Goal: Information Seeking & Learning: Learn about a topic

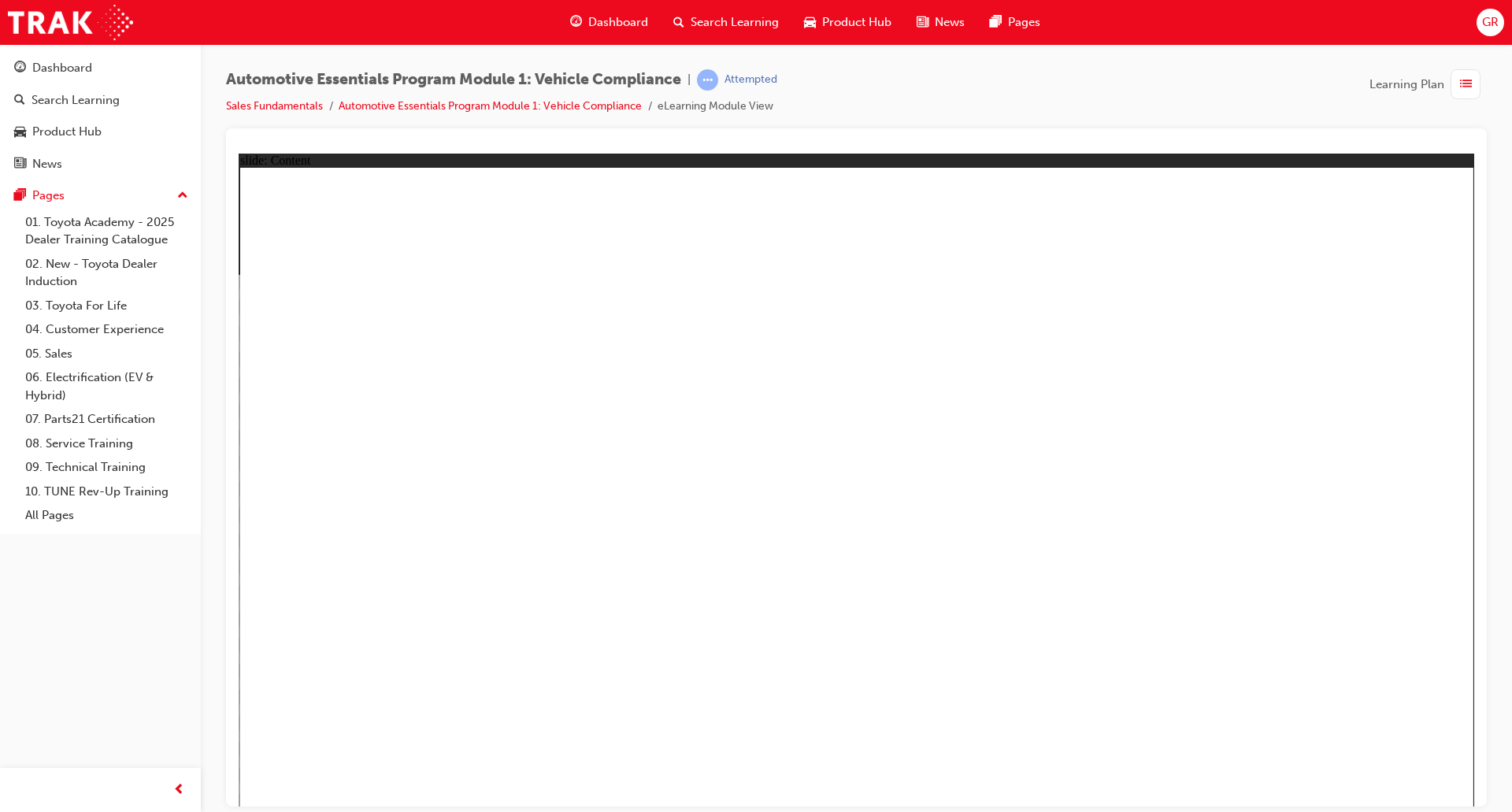
drag, startPoint x: 521, startPoint y: 385, endPoint x: 518, endPoint y: 396, distance: 11.4
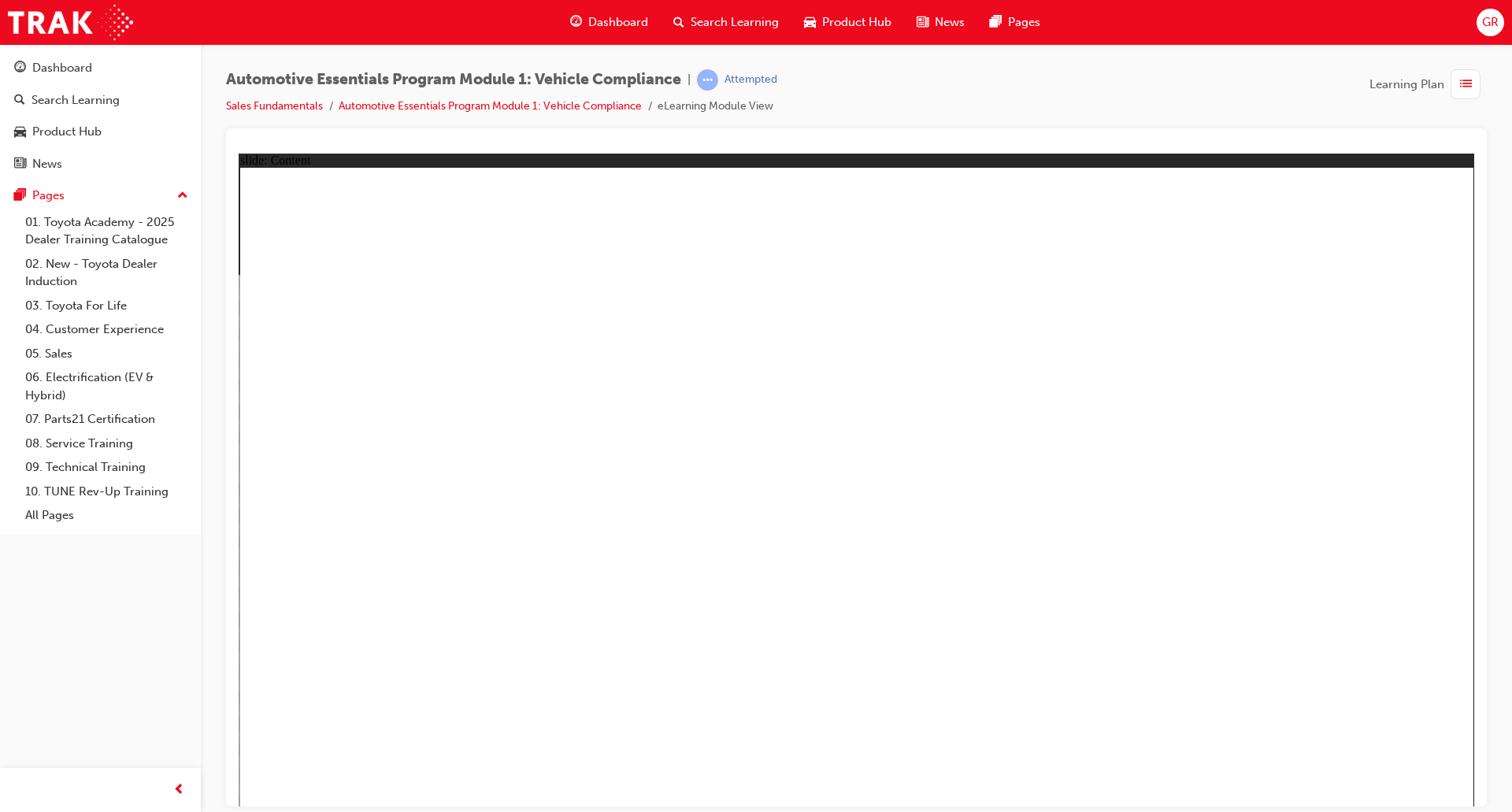
radio input "true"
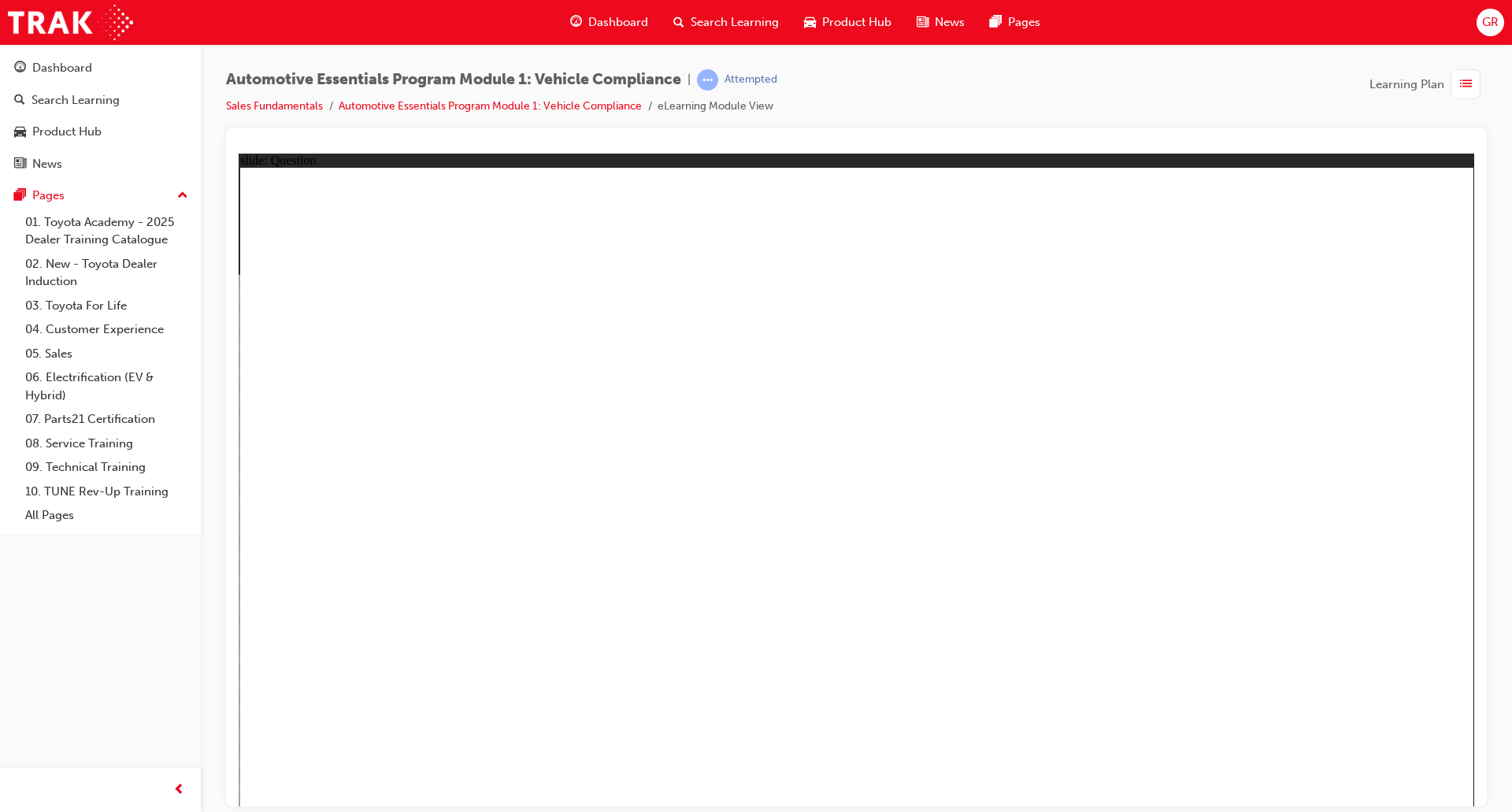
radio input "true"
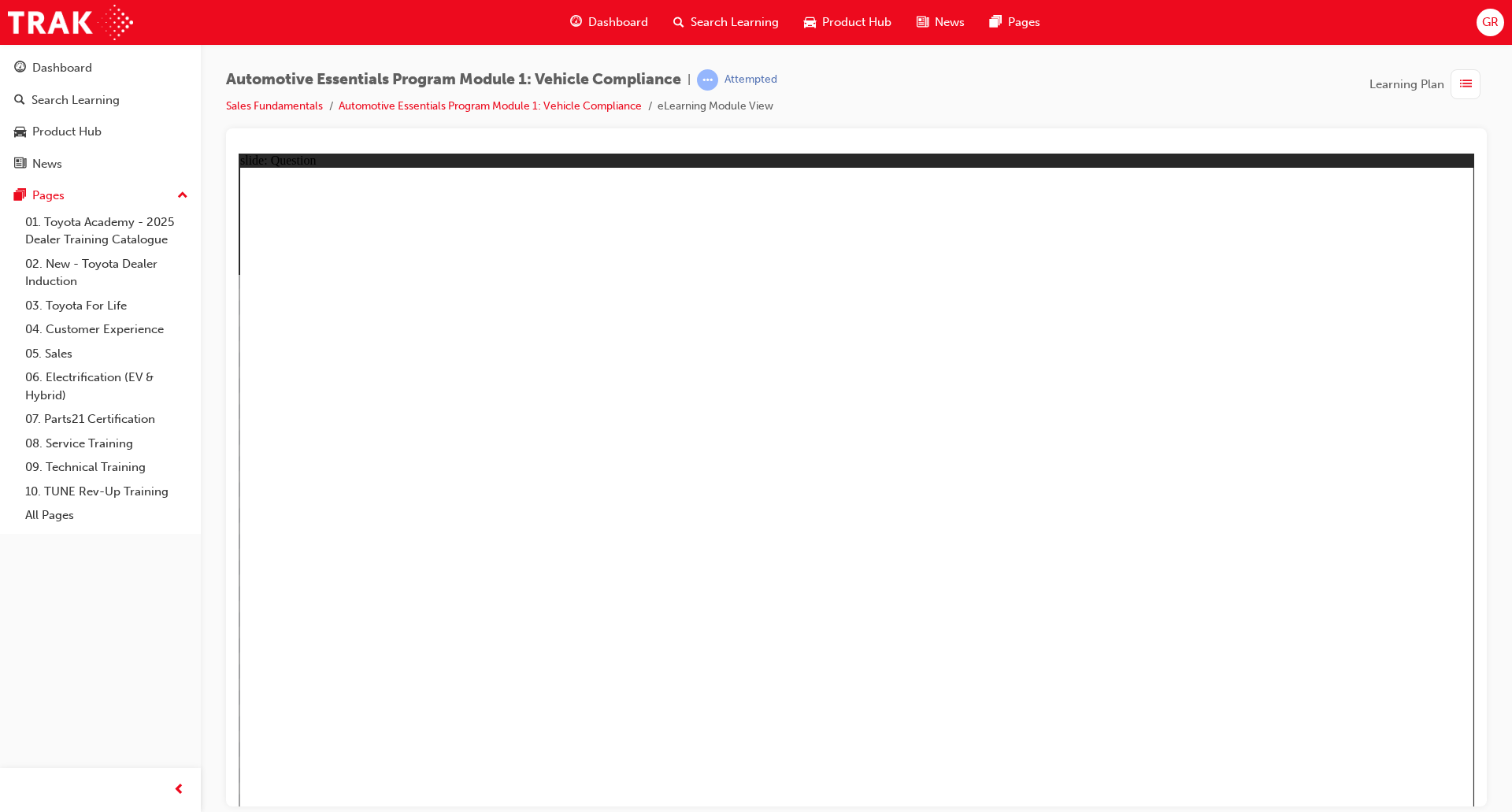
radio input "true"
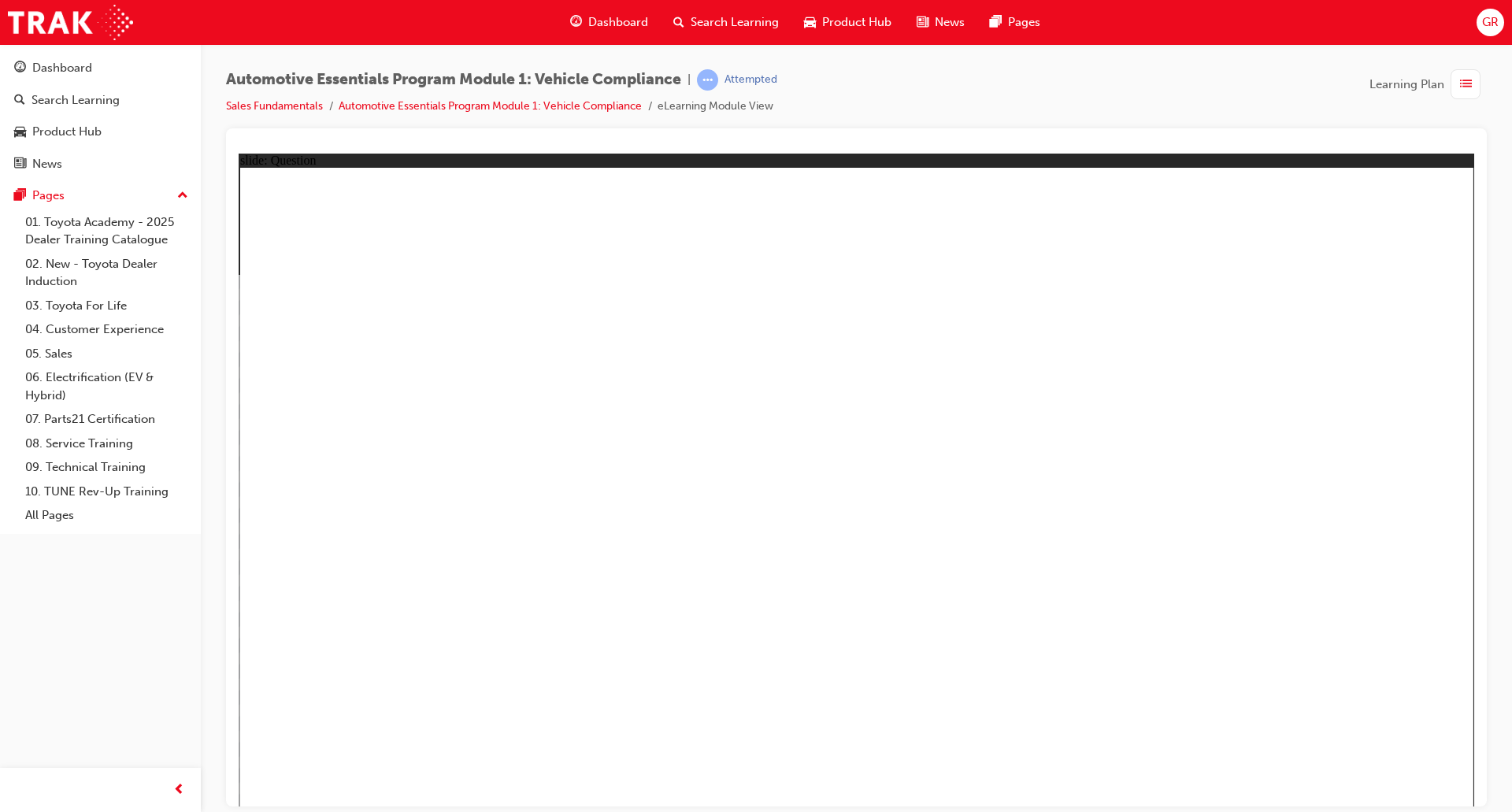
radio input "true"
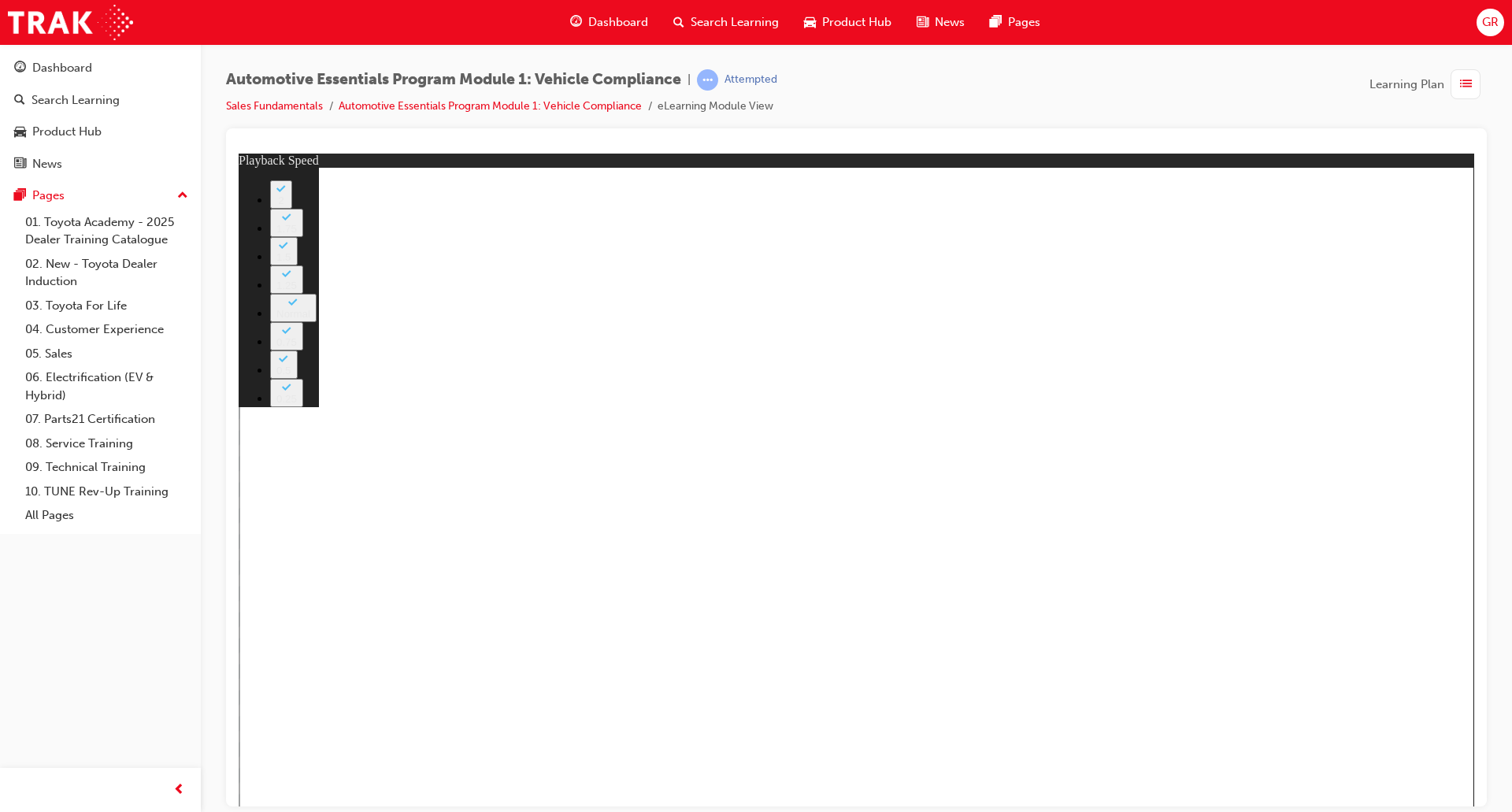
type input "43"
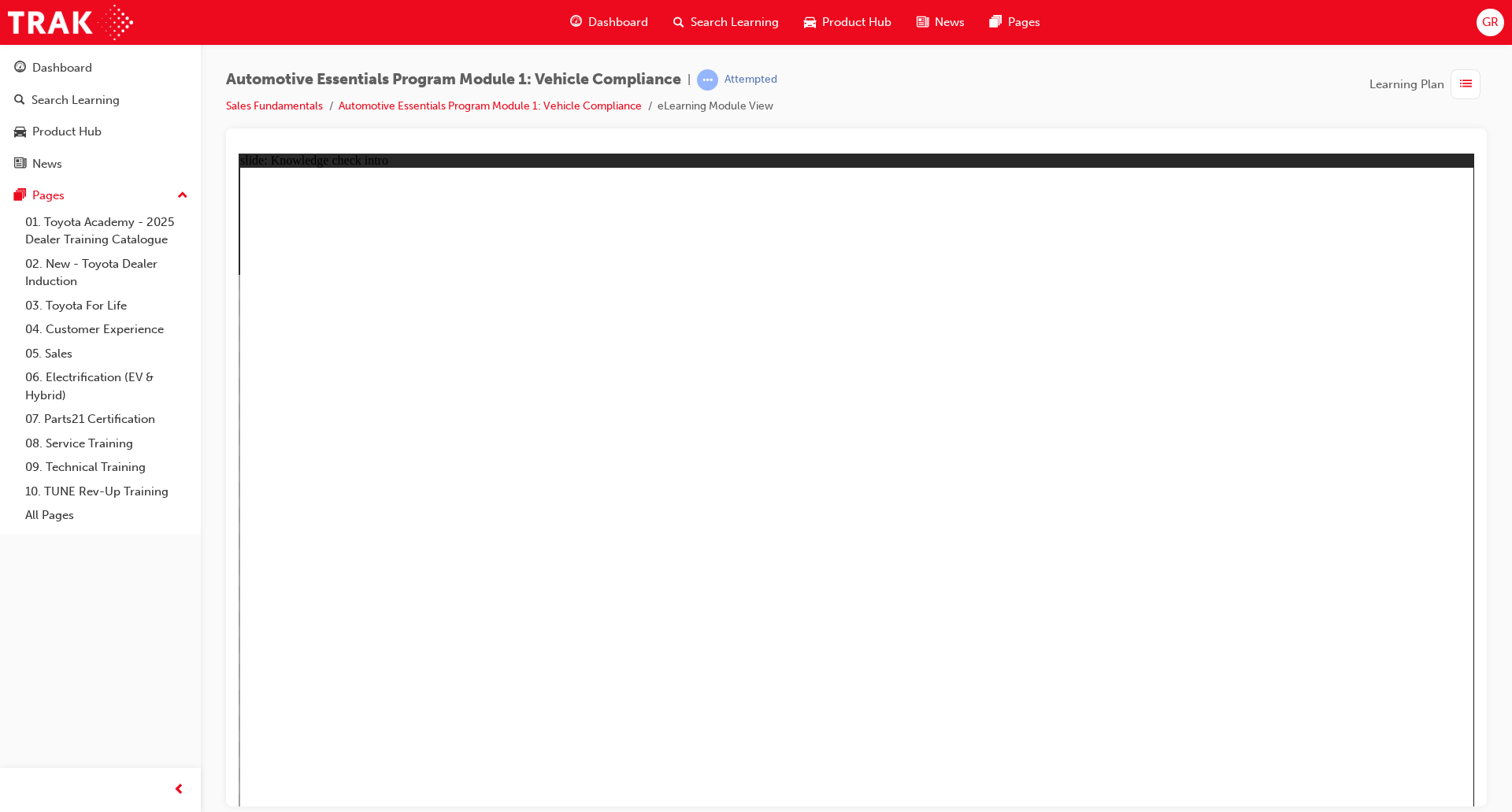
radio input "true"
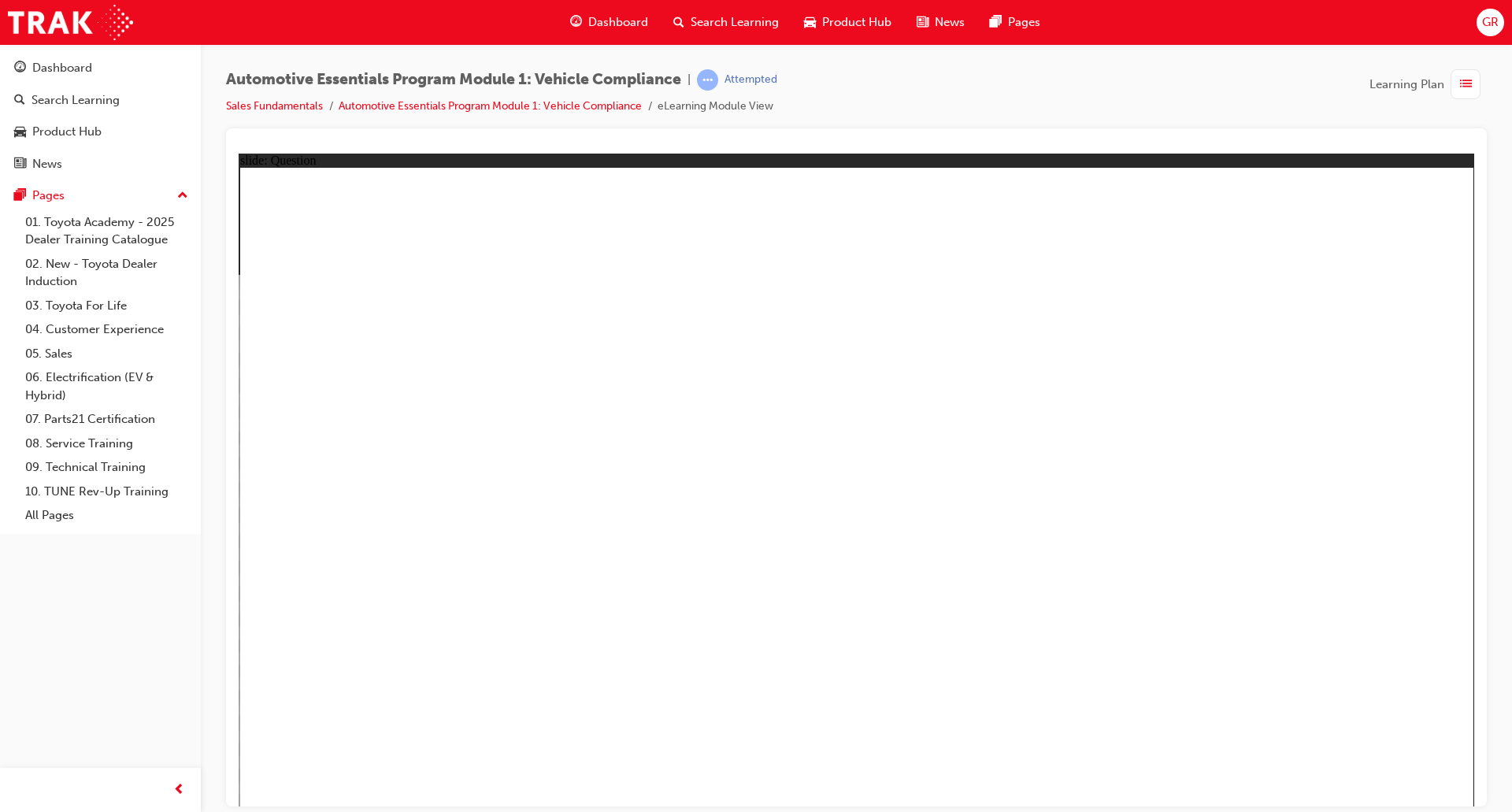
radio input "true"
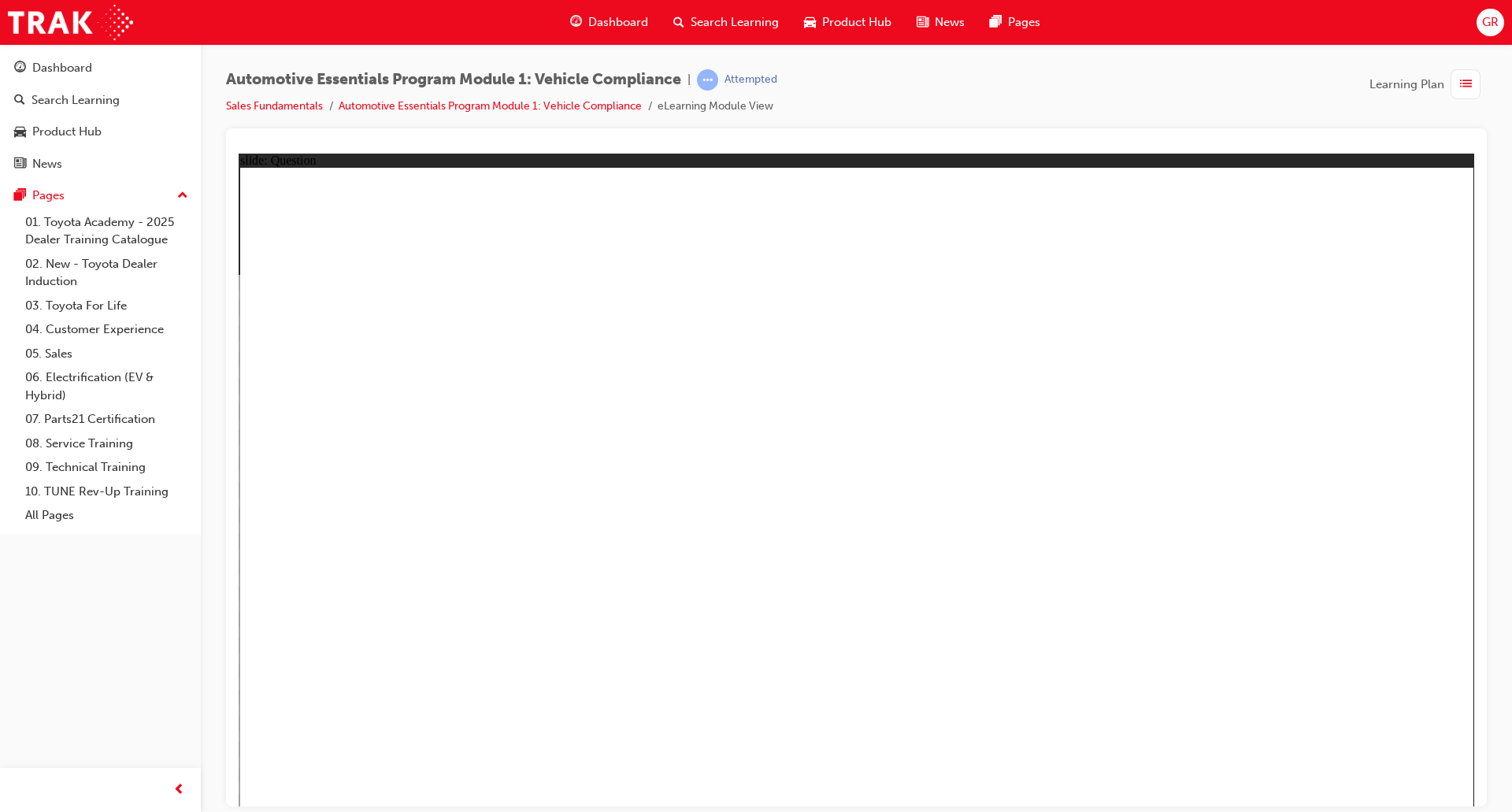
radio input "true"
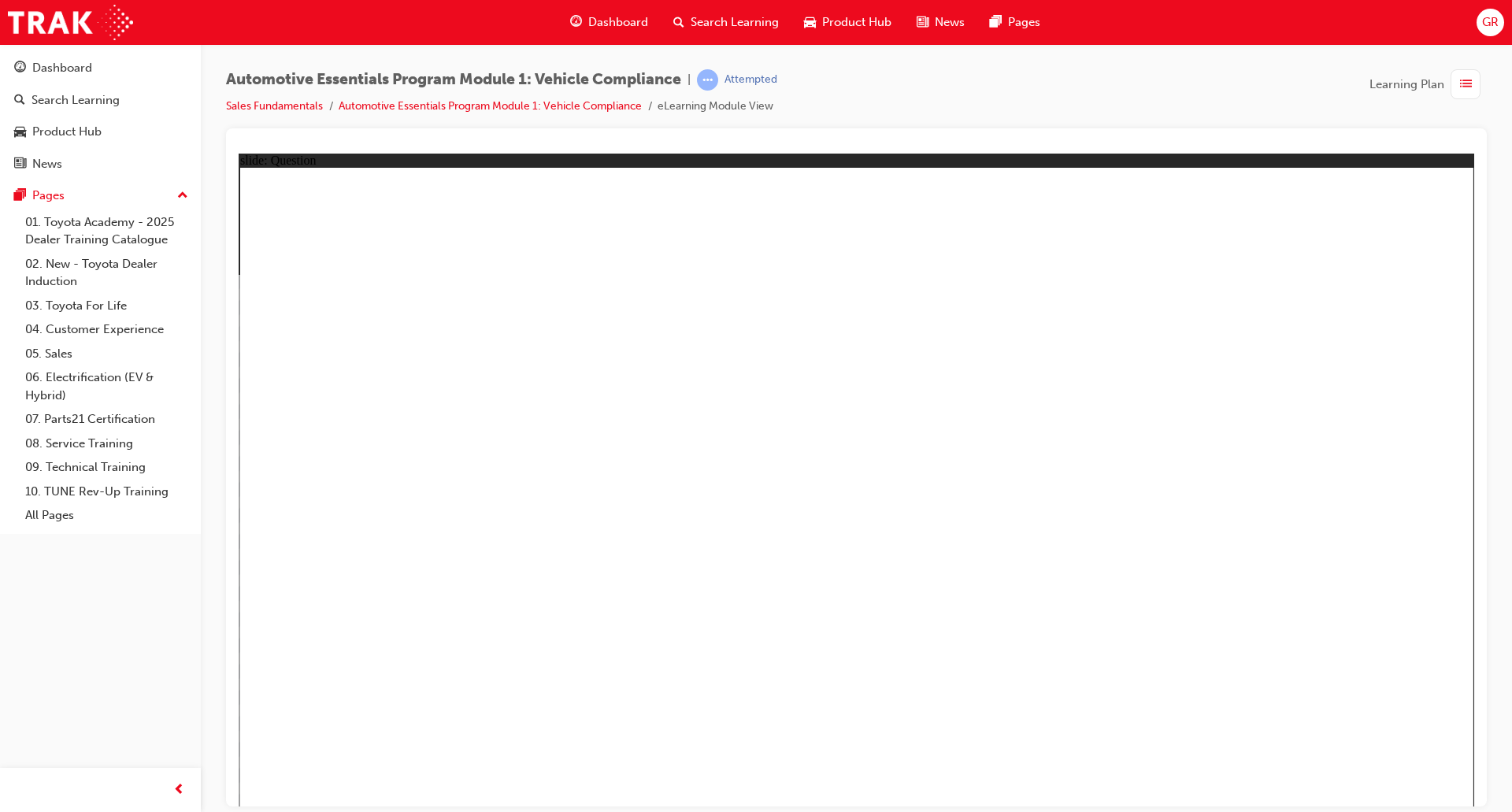
radio input "true"
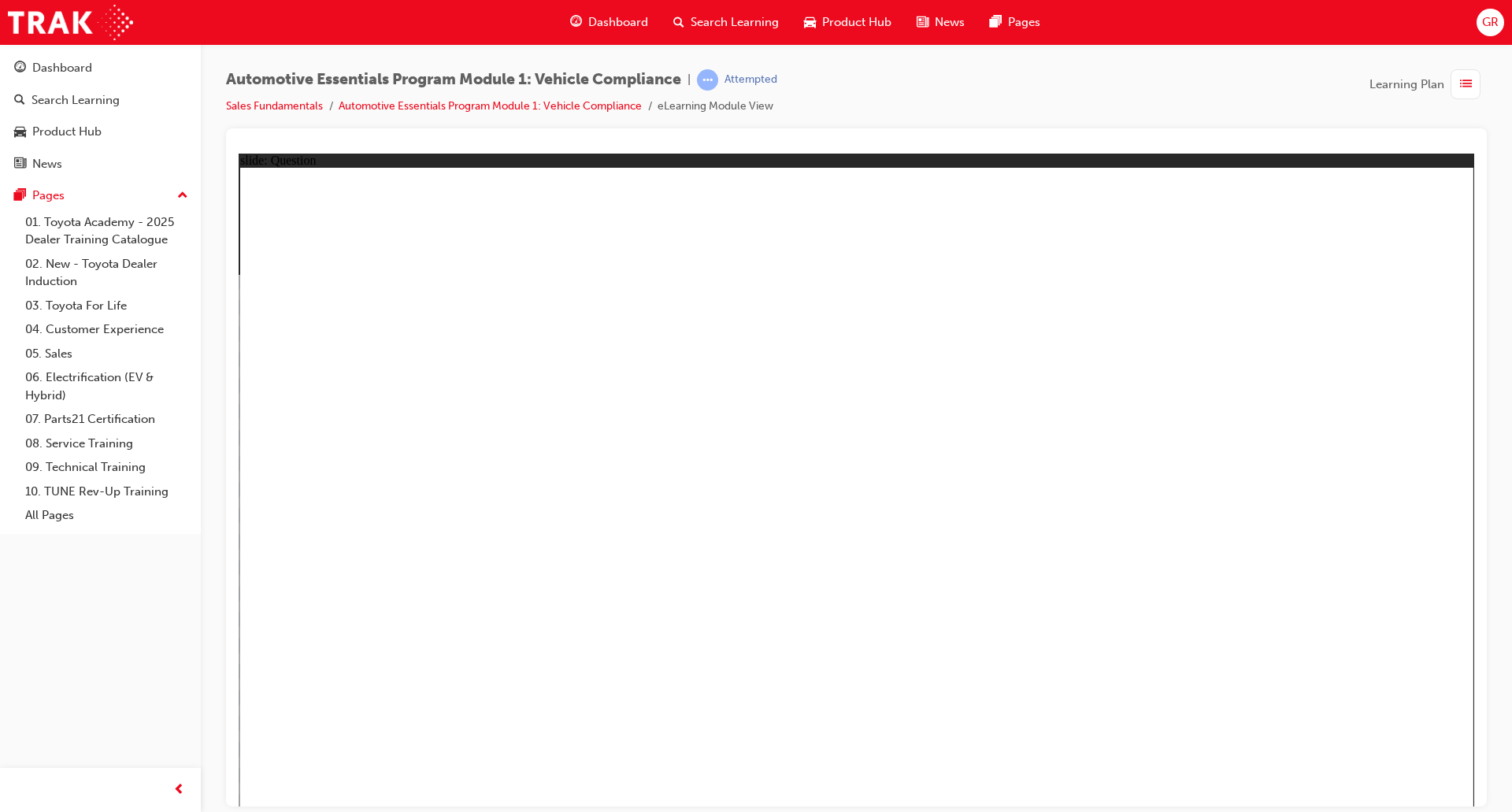
radio input "true"
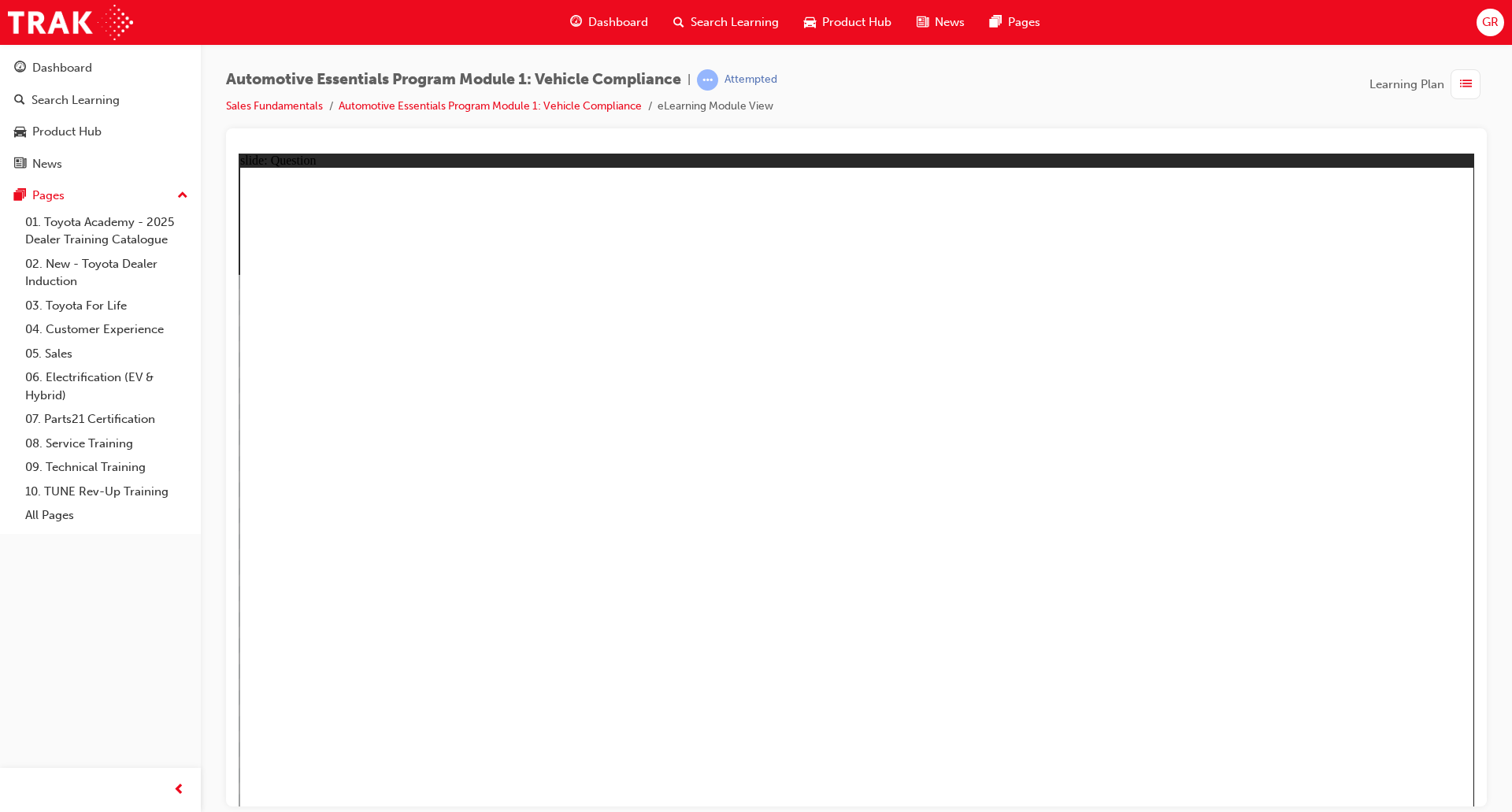
radio input "true"
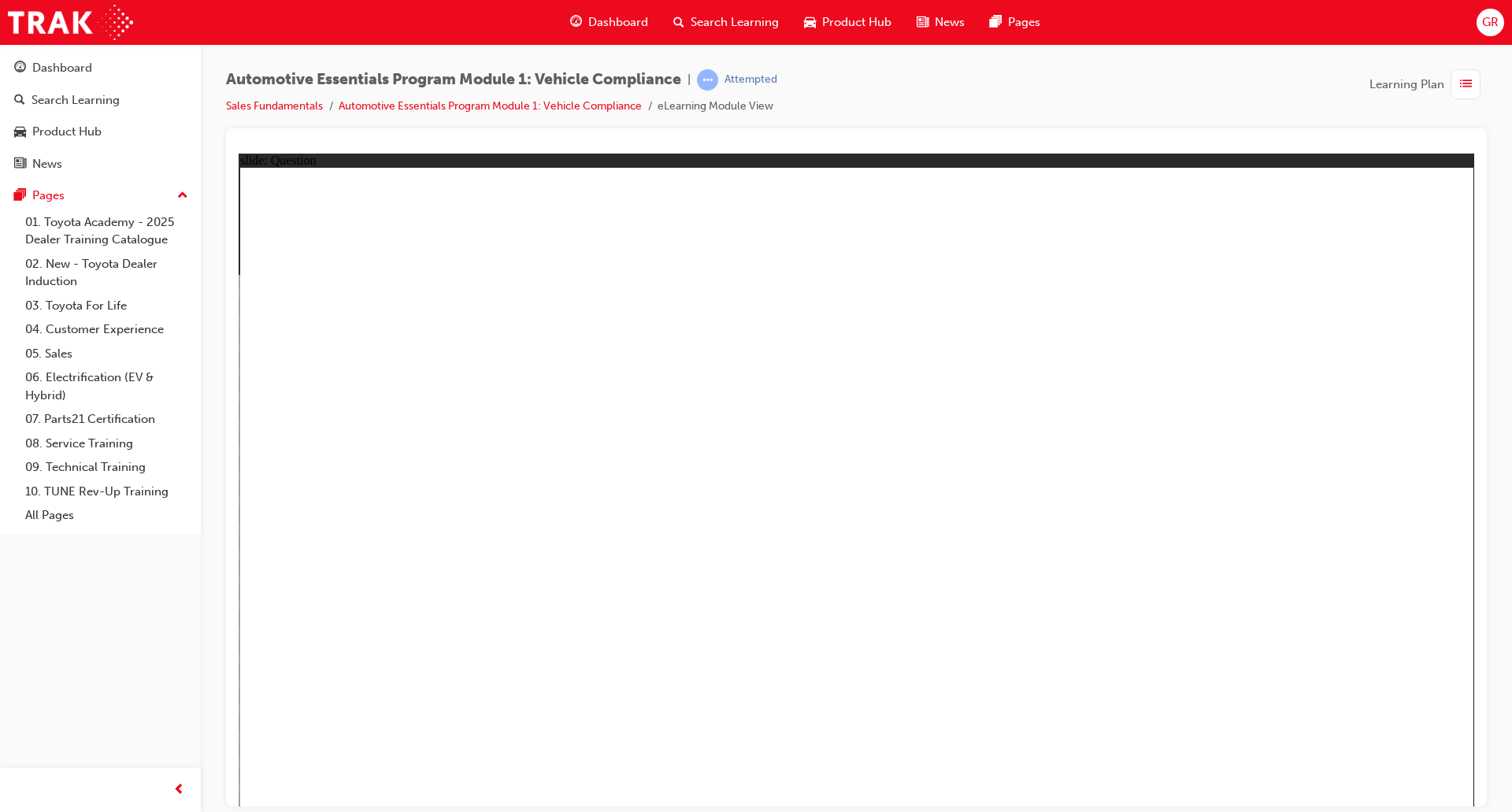
radio input "true"
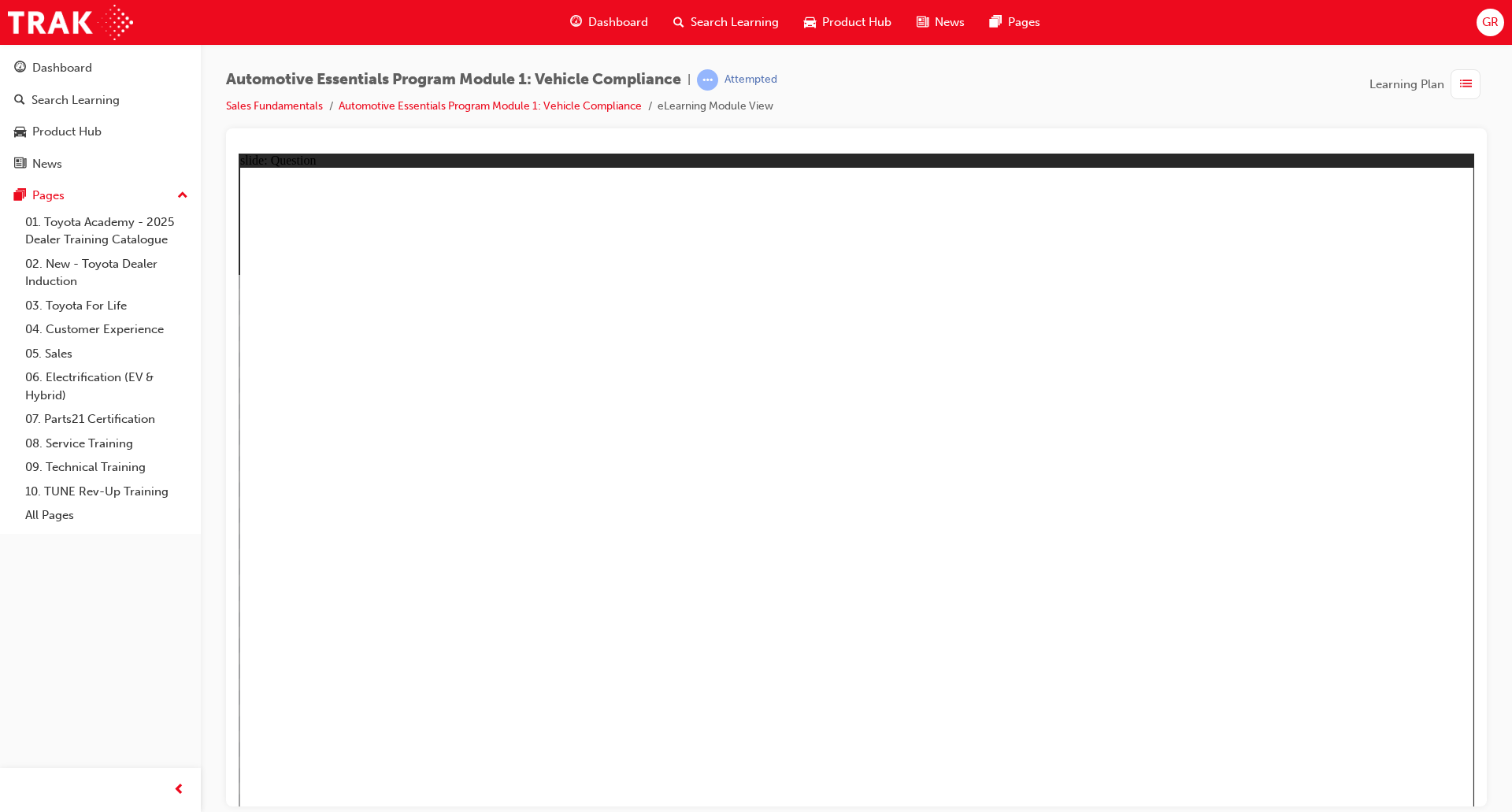
radio input "true"
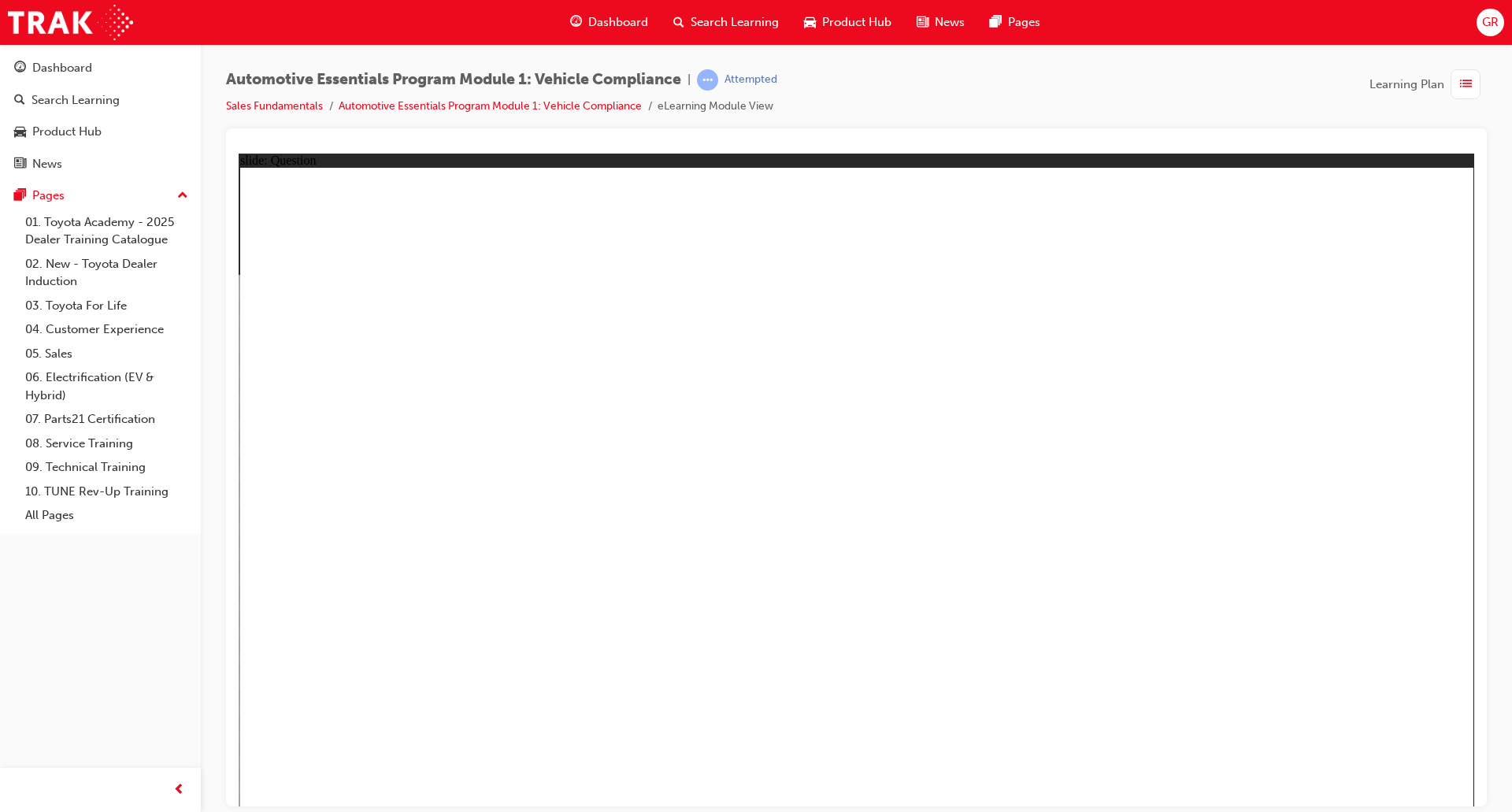
radio input "false"
radio input "true"
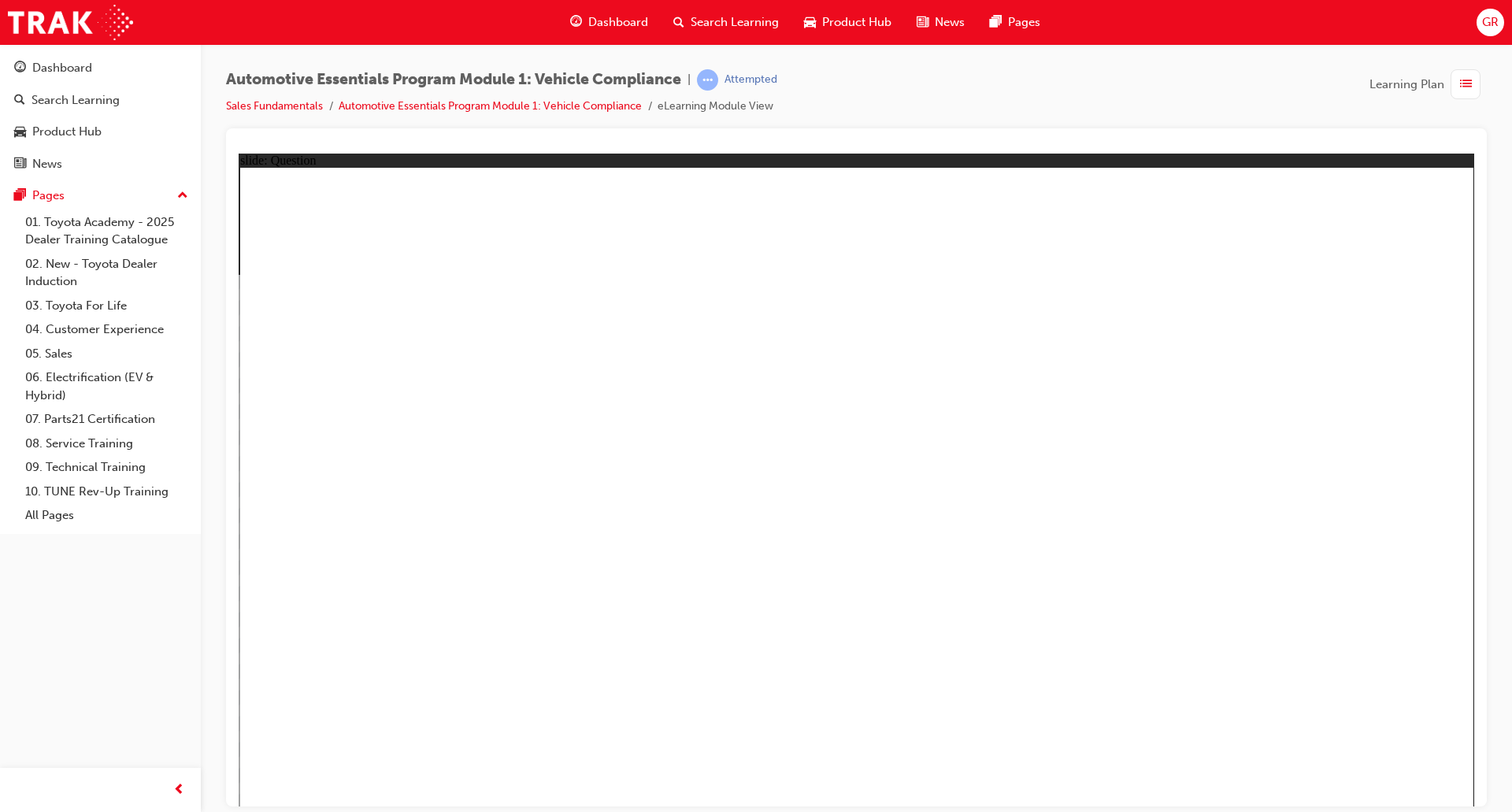
radio input "true"
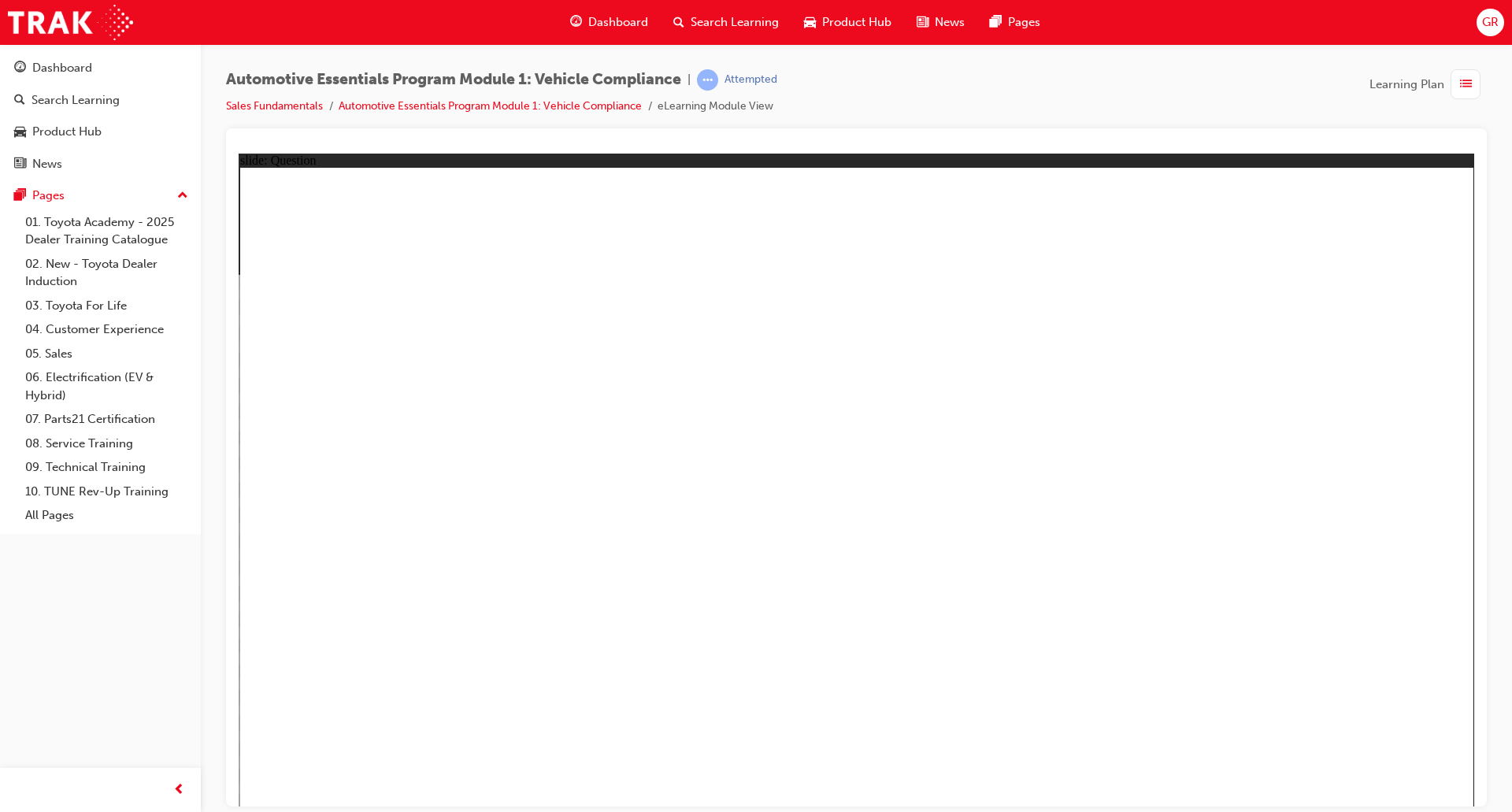
radio input "true"
drag, startPoint x: 1412, startPoint y: 763, endPoint x: 1674, endPoint y: 960, distance: 327.8
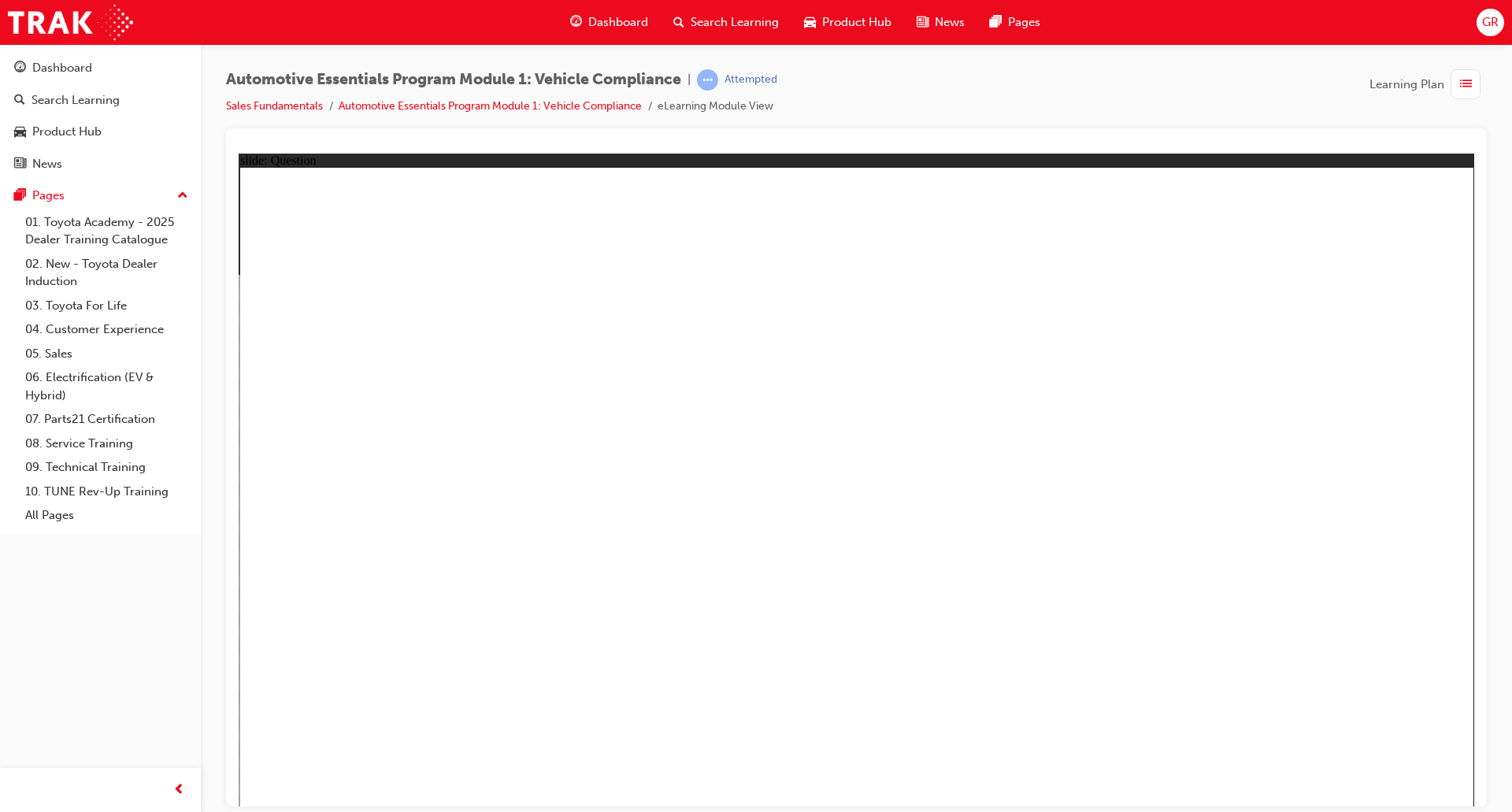
radio input "true"
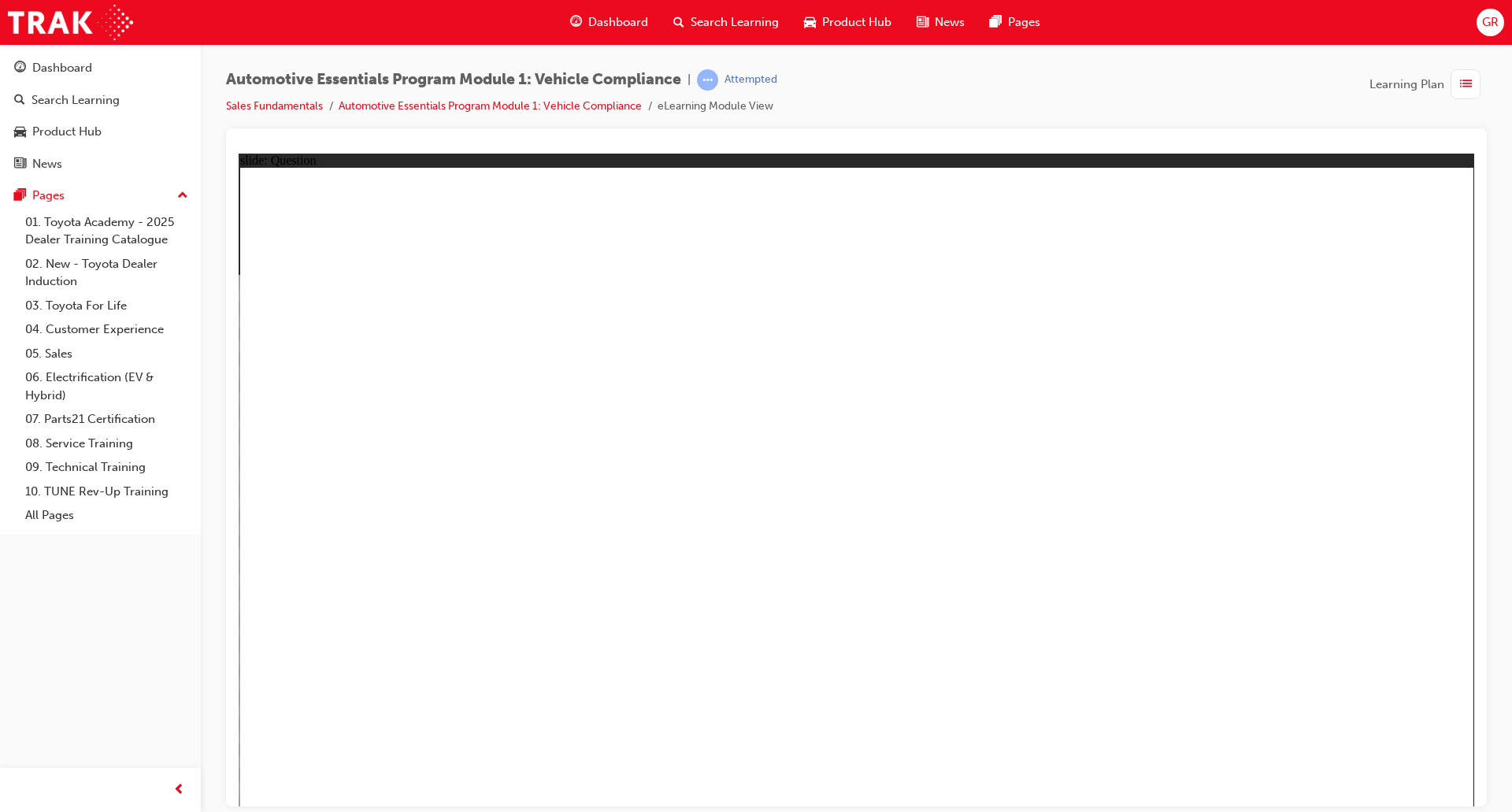
radio input "true"
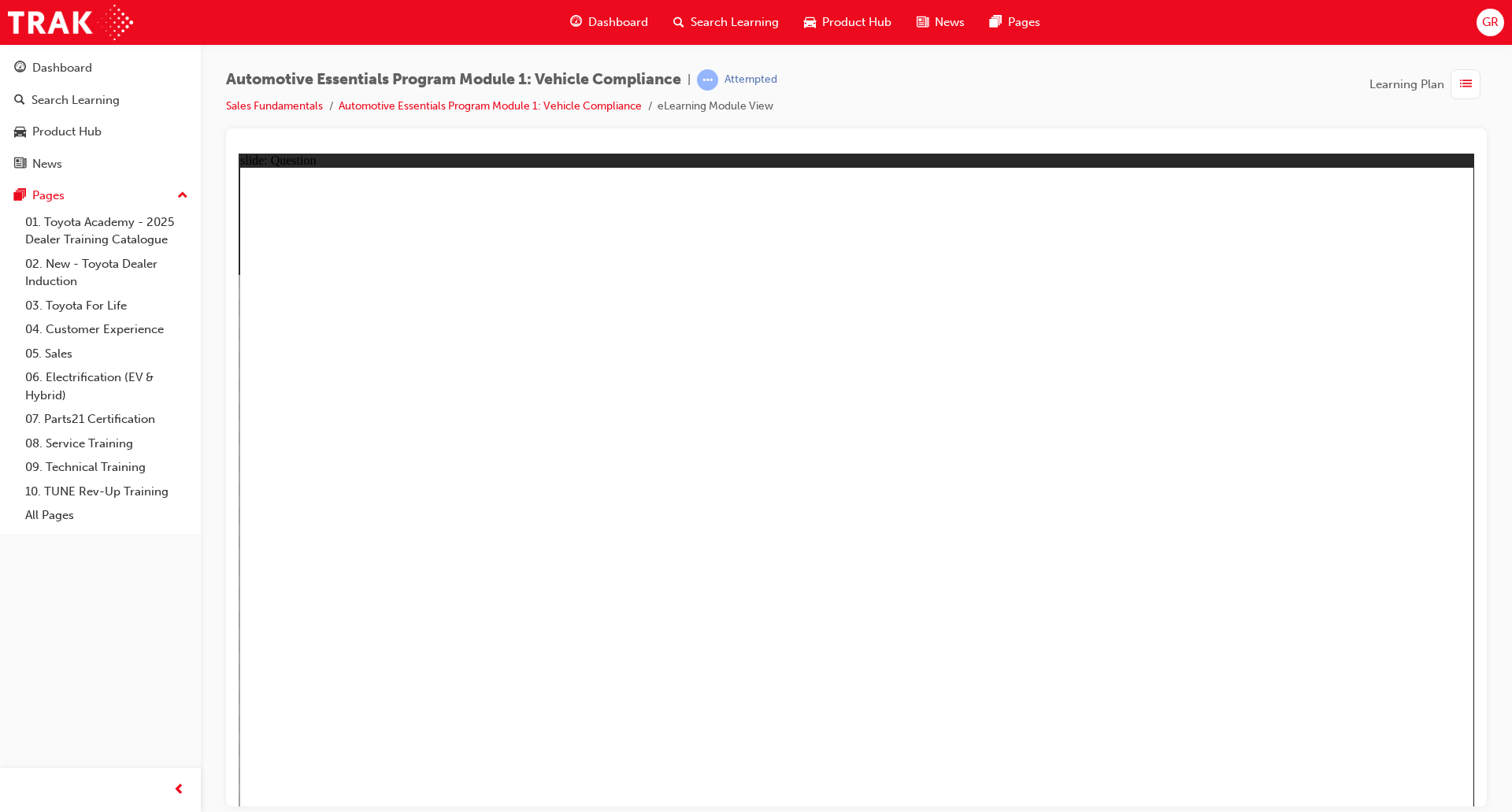
radio input "true"
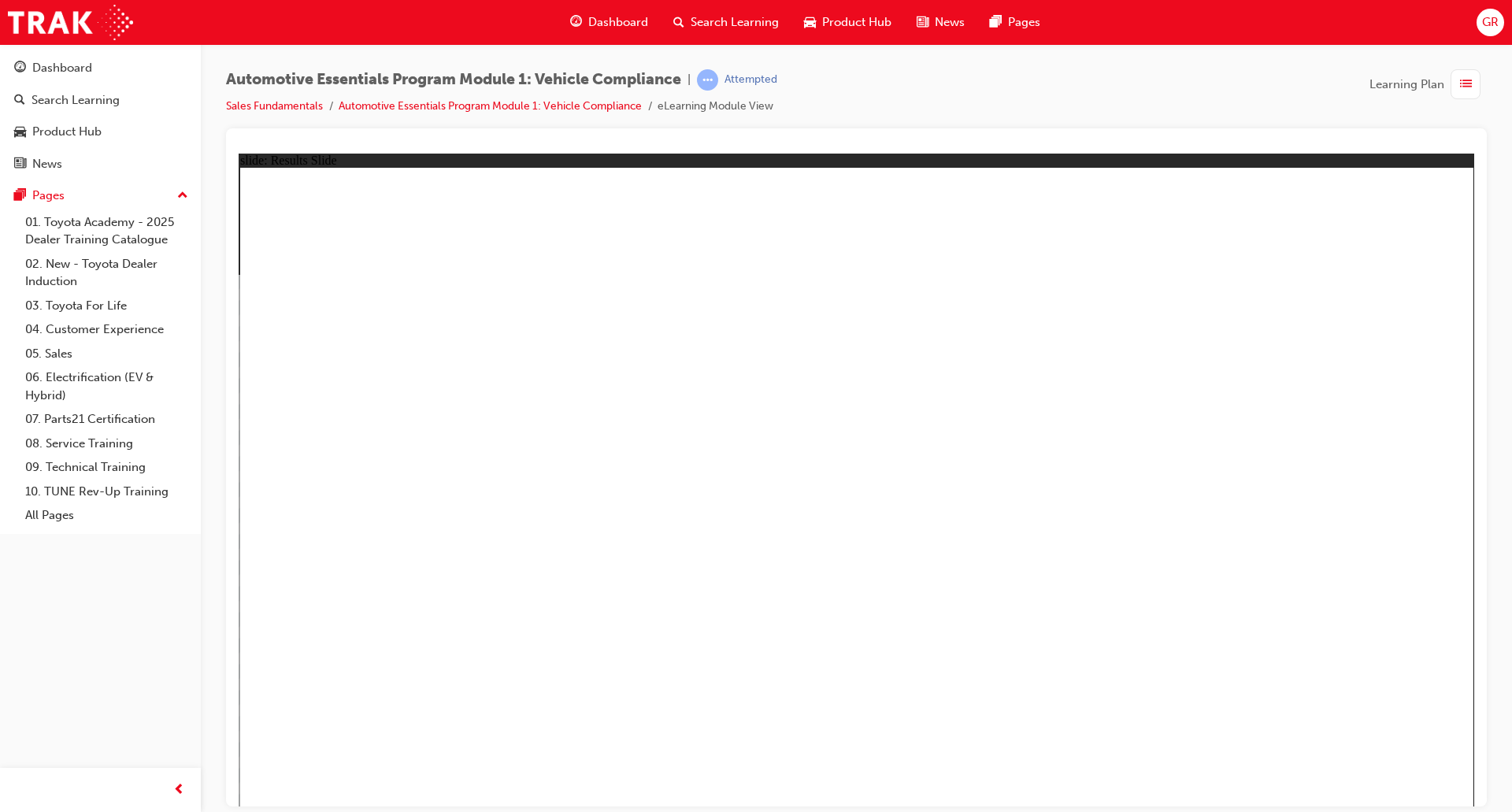
drag, startPoint x: 408, startPoint y: 492, endPoint x: 395, endPoint y: 490, distance: 13.2
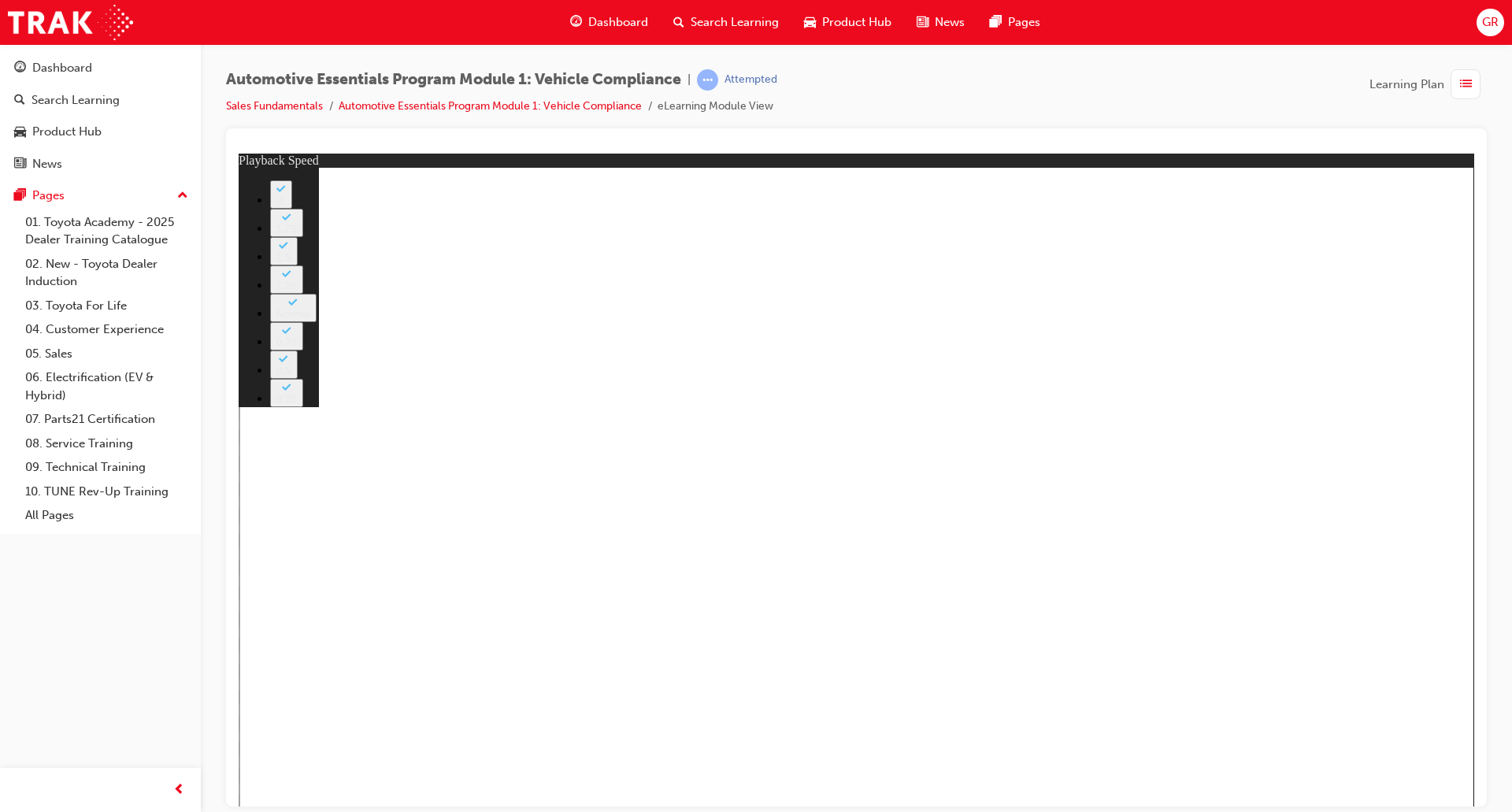
type input "33"
